Goal: Register for event/course

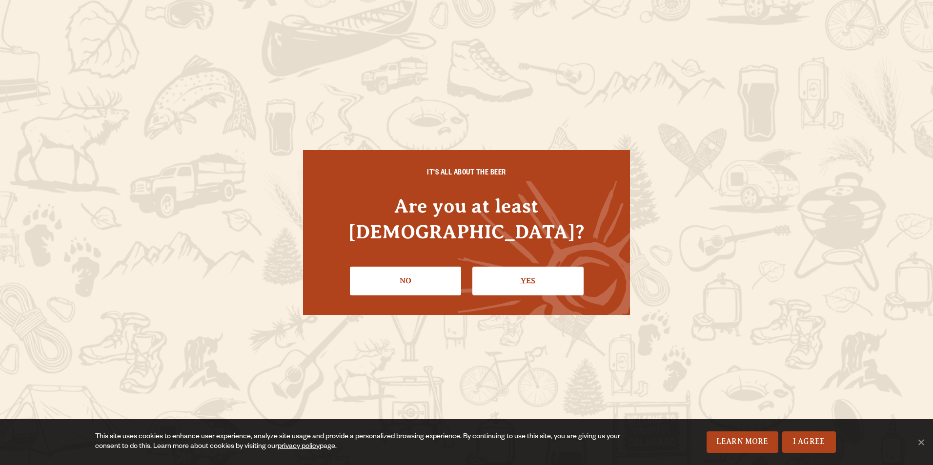
click at [497, 271] on link "Yes" at bounding box center [527, 281] width 111 height 28
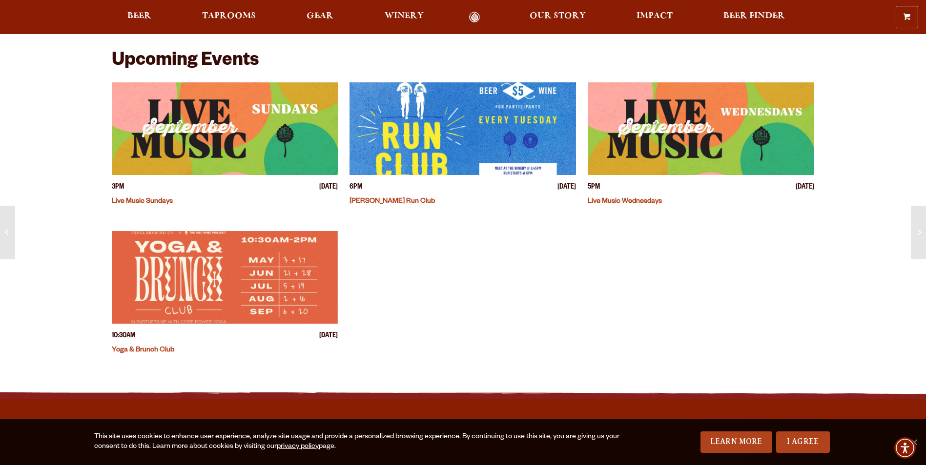
scroll to position [240, 0]
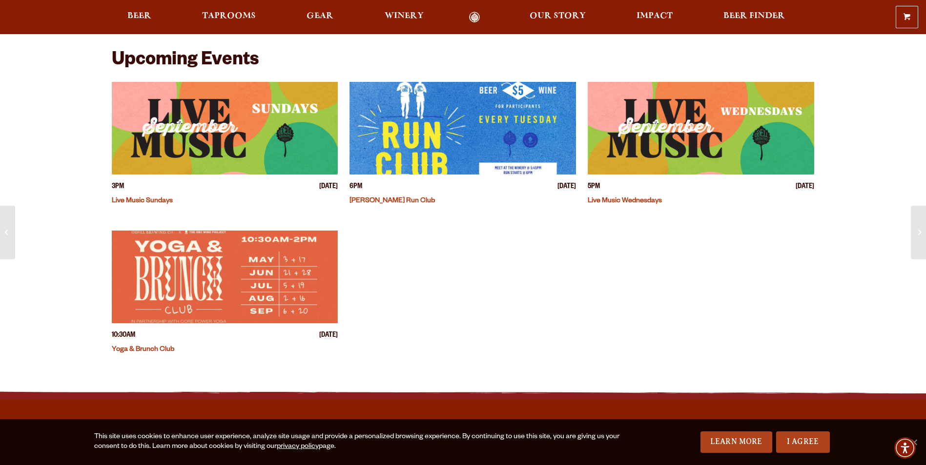
click at [282, 242] on img "View event details" at bounding box center [225, 277] width 226 height 93
